Goal: Transaction & Acquisition: Purchase product/service

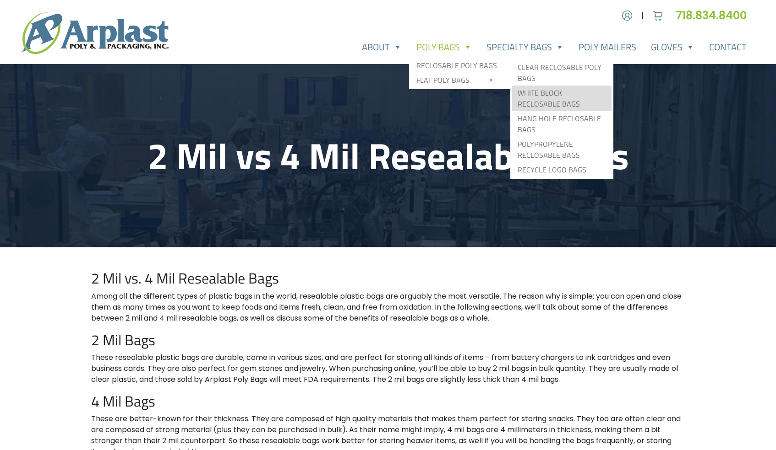
click at [537, 98] on link "White Block Reclosable Bags" at bounding box center [561, 99] width 99 height 26
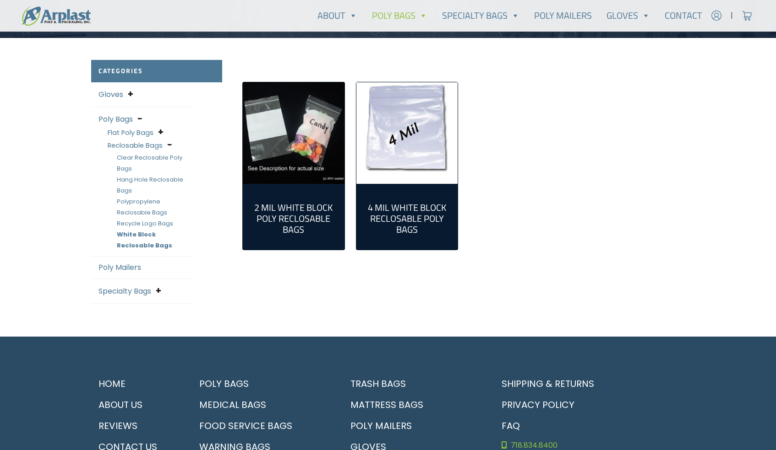
scroll to position [211, 0]
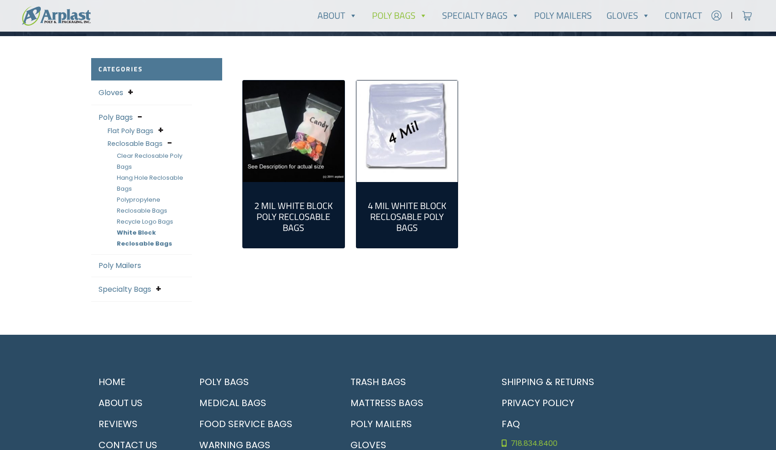
click at [379, 204] on h2 "4 Mil White Block Reclosable Poly Bags (9)" at bounding box center [406, 217] width 87 height 33
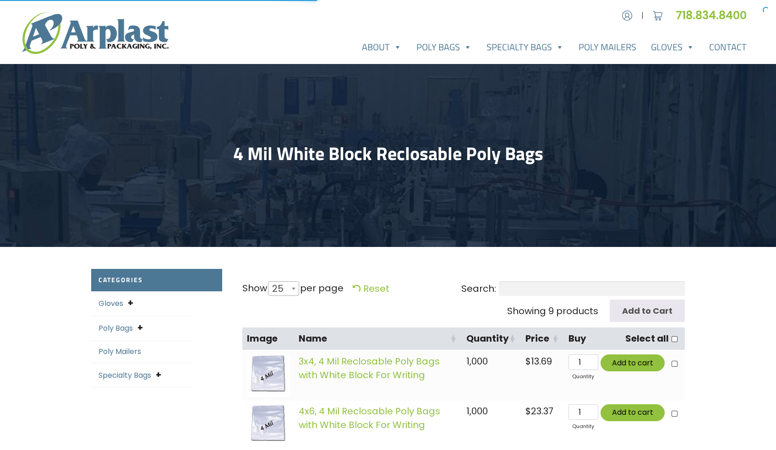
select select "25"
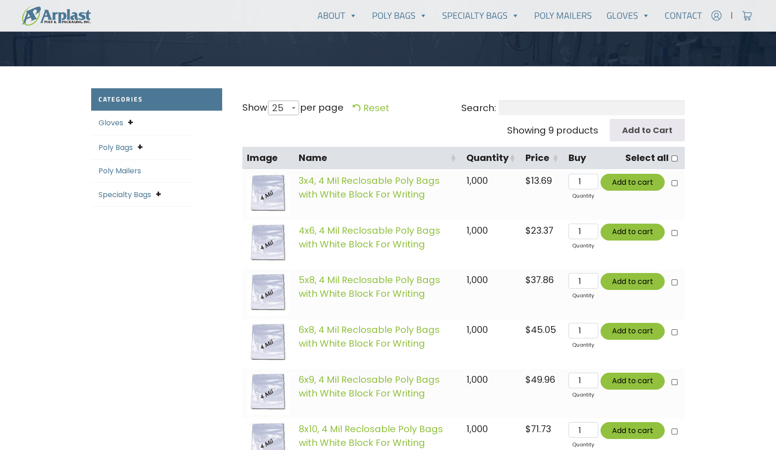
scroll to position [181, 0]
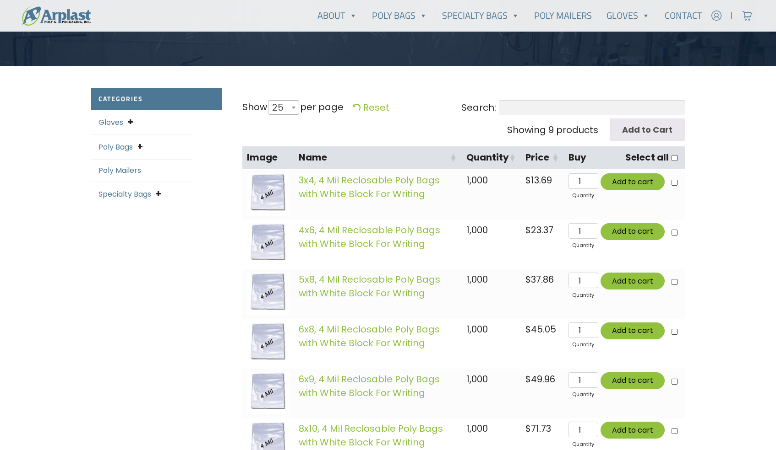
click at [267, 201] on img at bounding box center [268, 195] width 43 height 43
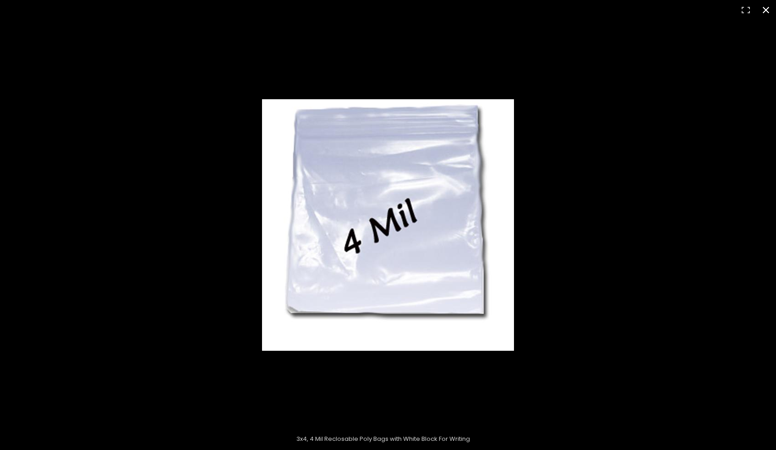
click at [770, 8] on button "Close (Esc)" at bounding box center [765, 10] width 20 height 20
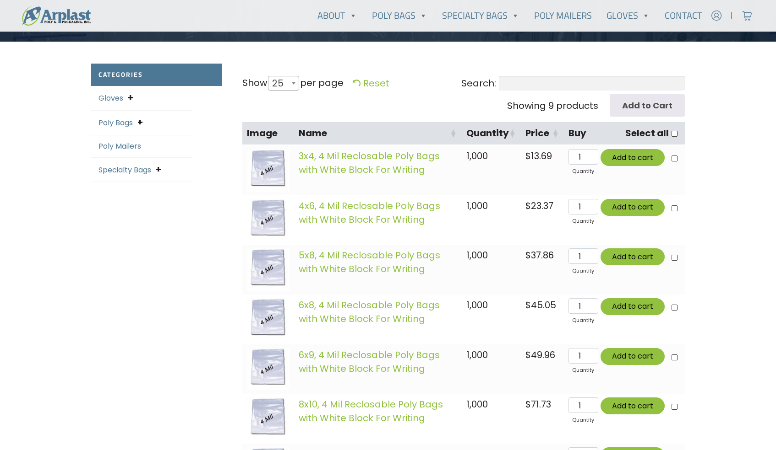
scroll to position [206, 0]
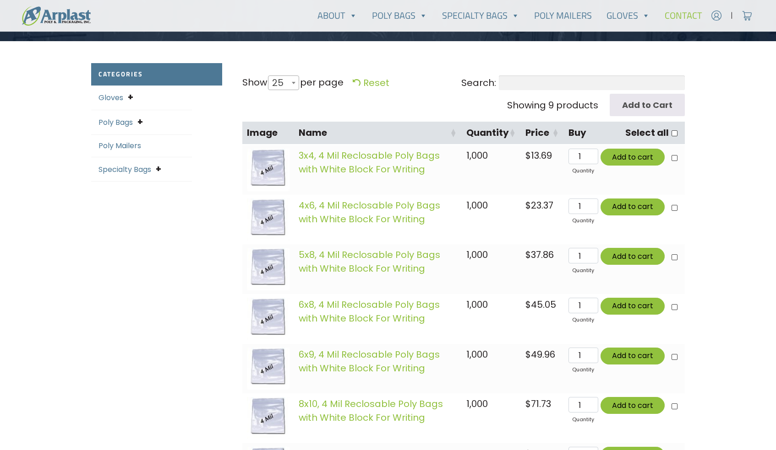
click at [682, 14] on link "Contact" at bounding box center [683, 15] width 52 height 18
click at [338, 9] on link "About" at bounding box center [337, 15] width 54 height 18
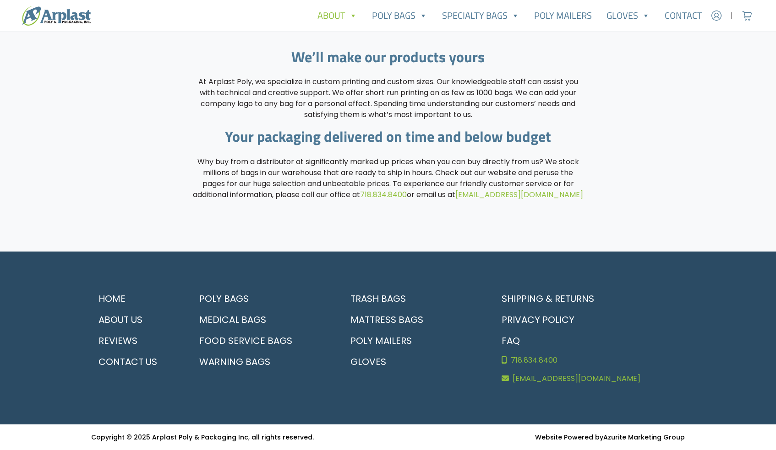
scroll to position [1038, 0]
click at [129, 358] on link "Contact Us" at bounding box center [136, 362] width 90 height 21
